Goal: Transaction & Acquisition: Purchase product/service

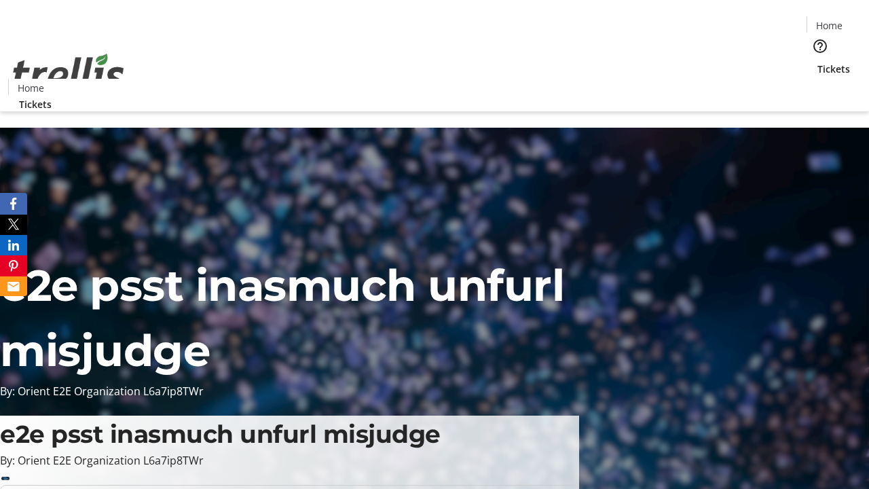
click at [817, 62] on span "Tickets" at bounding box center [833, 69] width 33 height 14
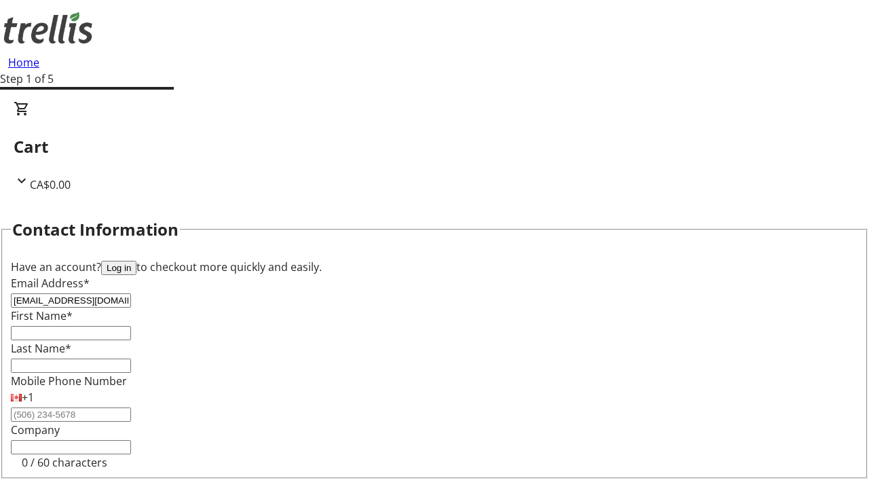
type input "[EMAIL_ADDRESS][DOMAIN_NAME]"
type input "[PERSON_NAME]"
type input "Hagenes"
